Goal: Register for event/course

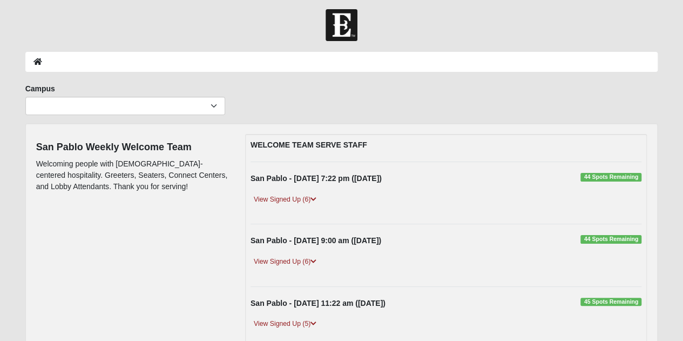
scroll to position [6, 0]
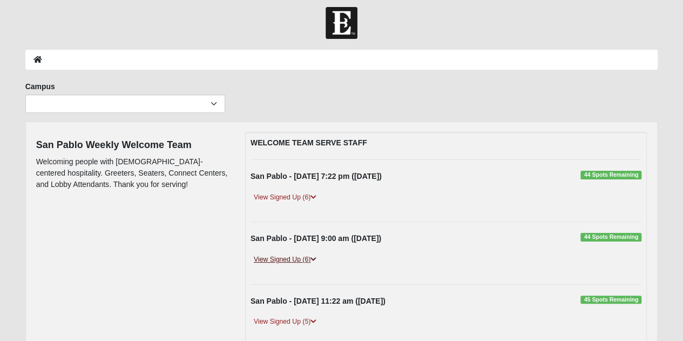
click at [305, 259] on link "View Signed Up (6)" at bounding box center [284, 259] width 69 height 11
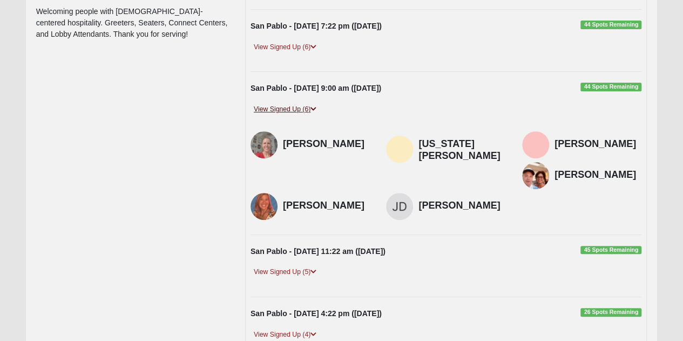
scroll to position [158, 0]
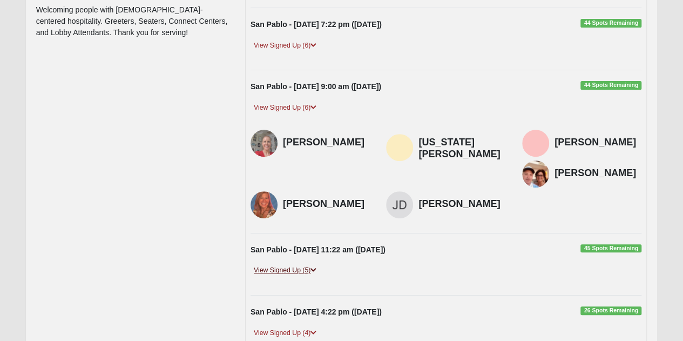
click at [296, 264] on link "View Signed Up (5)" at bounding box center [284, 269] width 69 height 11
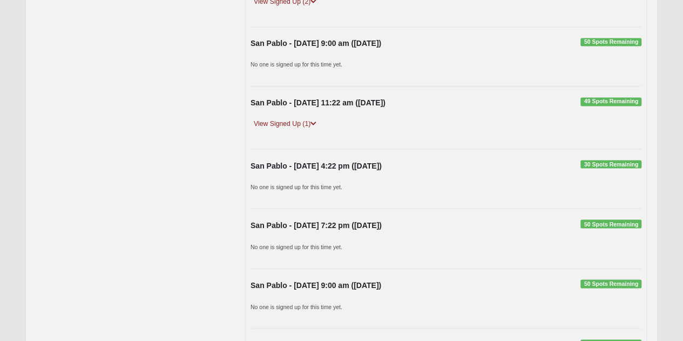
scroll to position [1044, 0]
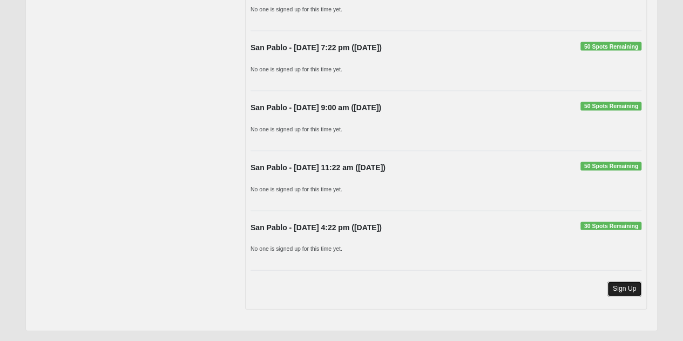
click at [613, 281] on link "Sign Up" at bounding box center [624, 288] width 35 height 15
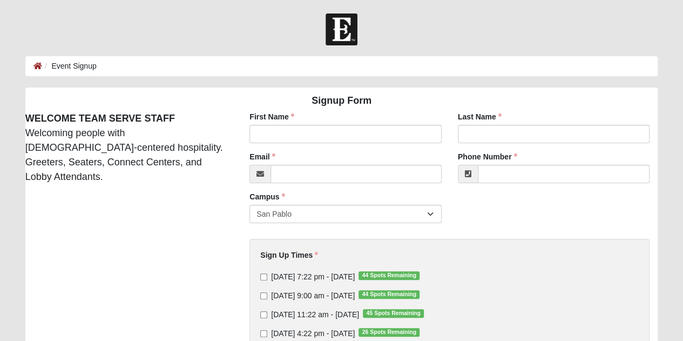
click at [262, 300] on label "[DATE] 9:00 am - [DATE] 44 Spots Remaining" at bounding box center [339, 295] width 159 height 11
click at [262, 299] on input "[DATE] 9:00 am - [DATE] 44 Spots Remaining" at bounding box center [263, 295] width 7 height 7
checkbox input "true"
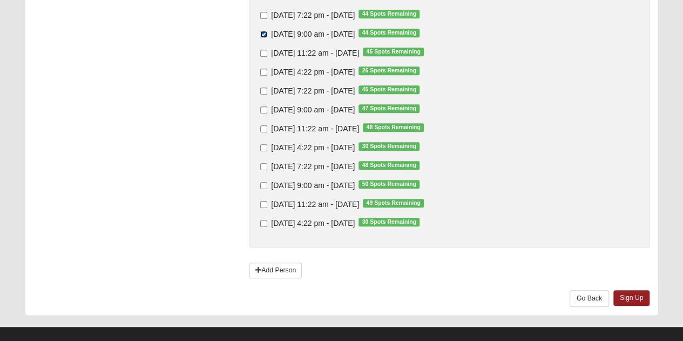
scroll to position [273, 0]
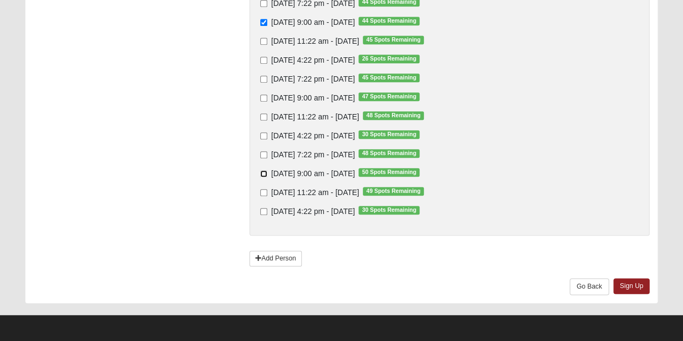
click at [264, 173] on input "[DATE] 9:00 am - [DATE] 50 Spots Remaining" at bounding box center [263, 173] width 7 height 7
checkbox input "true"
click at [262, 98] on input "Sunday 9:00 am - Aug 31 2025 47 Spots Remaining" at bounding box center [263, 97] width 7 height 7
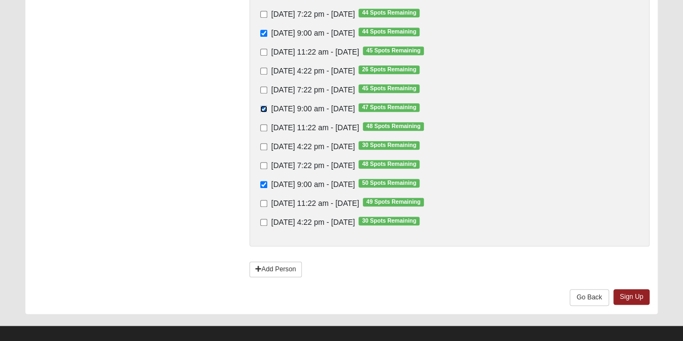
scroll to position [261, 0]
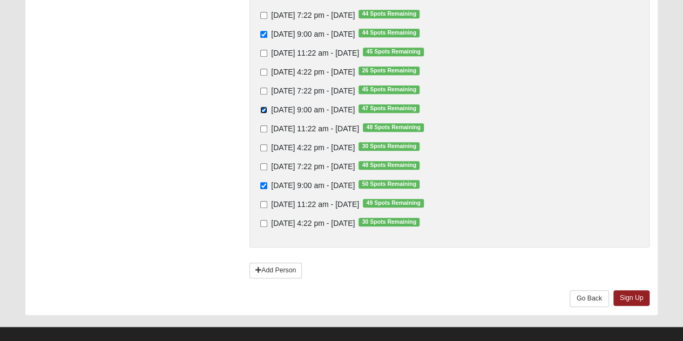
click at [266, 111] on input "Sunday 9:00 am - Aug 31 2025 47 Spots Remaining" at bounding box center [263, 109] width 7 height 7
checkbox input "false"
click at [636, 299] on link "Sign Up" at bounding box center [631, 298] width 37 height 16
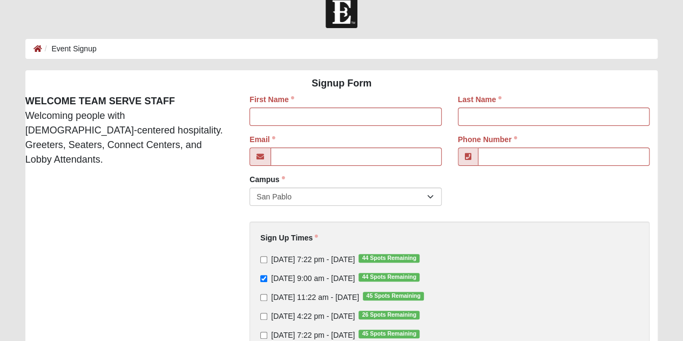
scroll to position [14, 0]
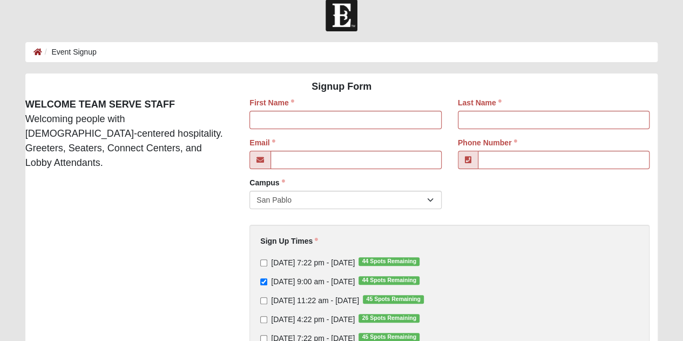
click at [382, 110] on div "First Name" at bounding box center [345, 113] width 192 height 32
click at [390, 120] on input "First Name" at bounding box center [345, 120] width 192 height 18
type input "Lena"
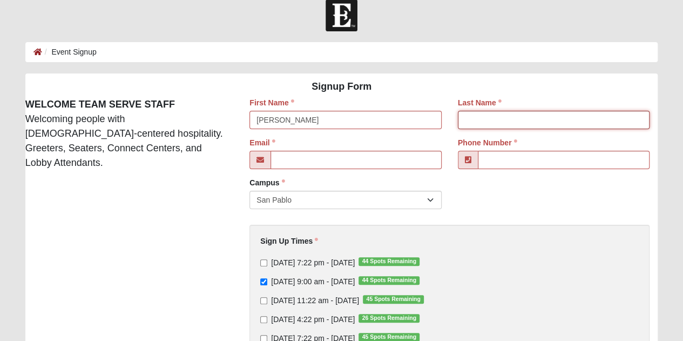
type input "Crogan"
type input "lenaacrogan@gmail.com"
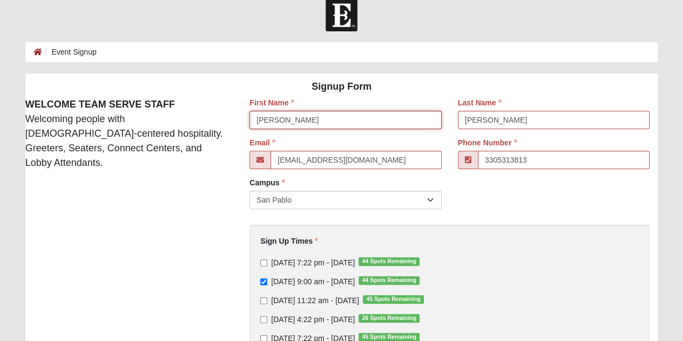
type input "(330) 531-3813"
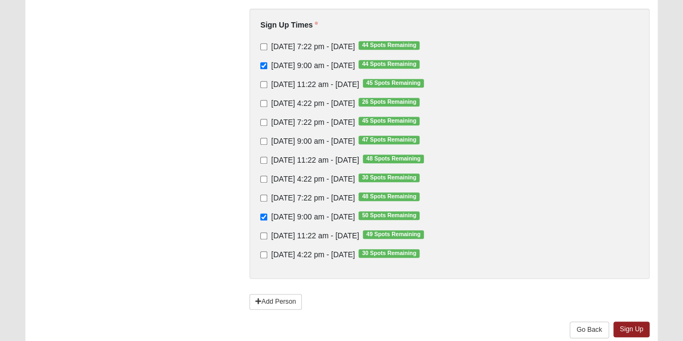
scroll to position [273, 0]
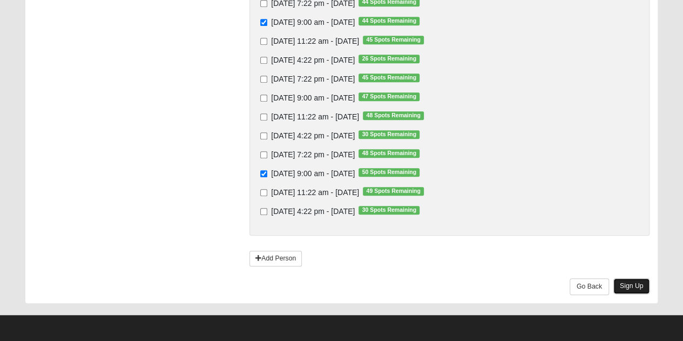
click at [627, 290] on link "Sign Up" at bounding box center [631, 286] width 37 height 16
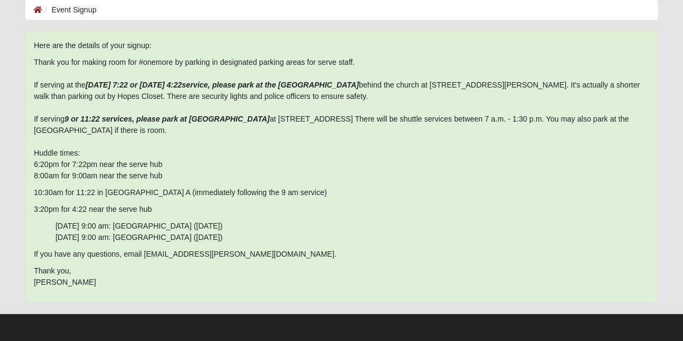
scroll to position [0, 0]
